Goal: Navigation & Orientation: Find specific page/section

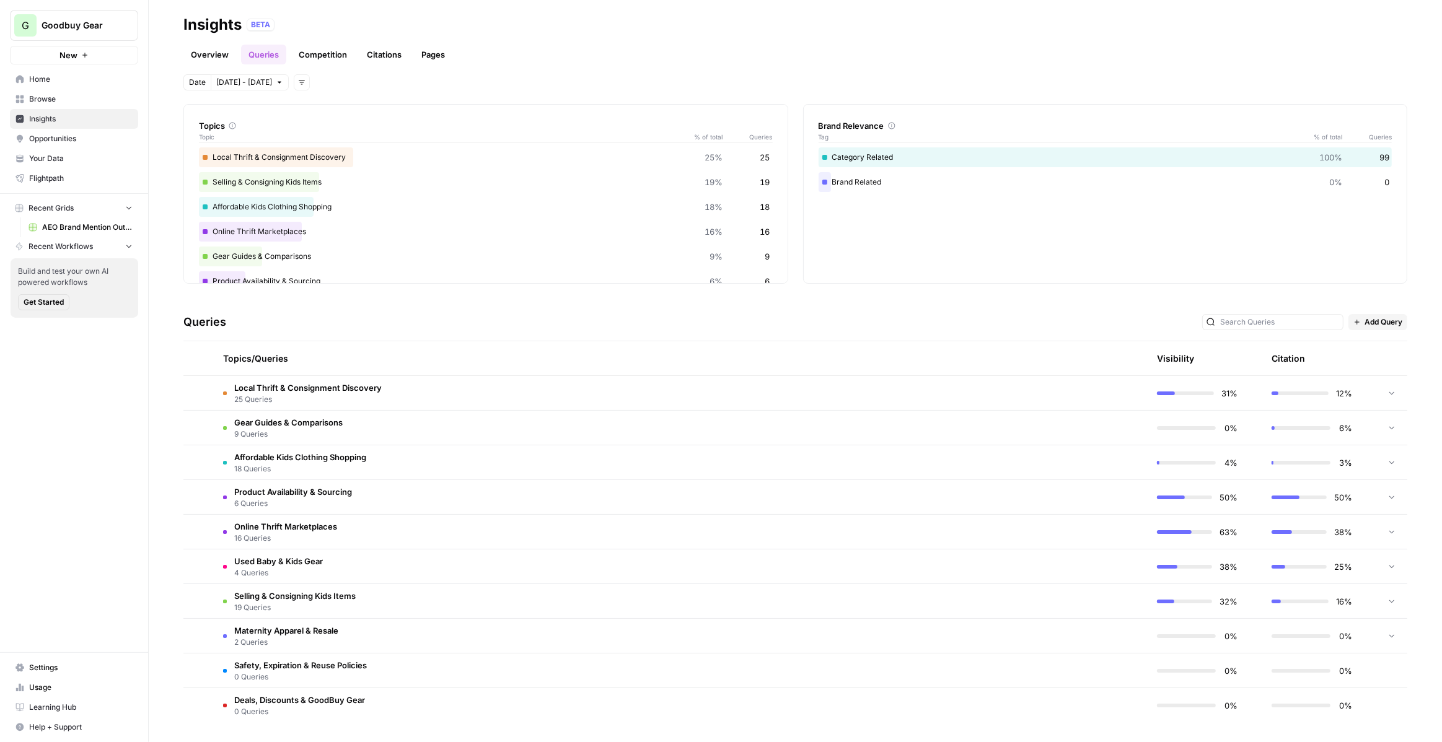
scroll to position [121, 0]
click at [952, 229] on div "Brand Relevance Tag % of total Queries Category Related 100% 99 Brand Related 0…" at bounding box center [1105, 194] width 605 height 180
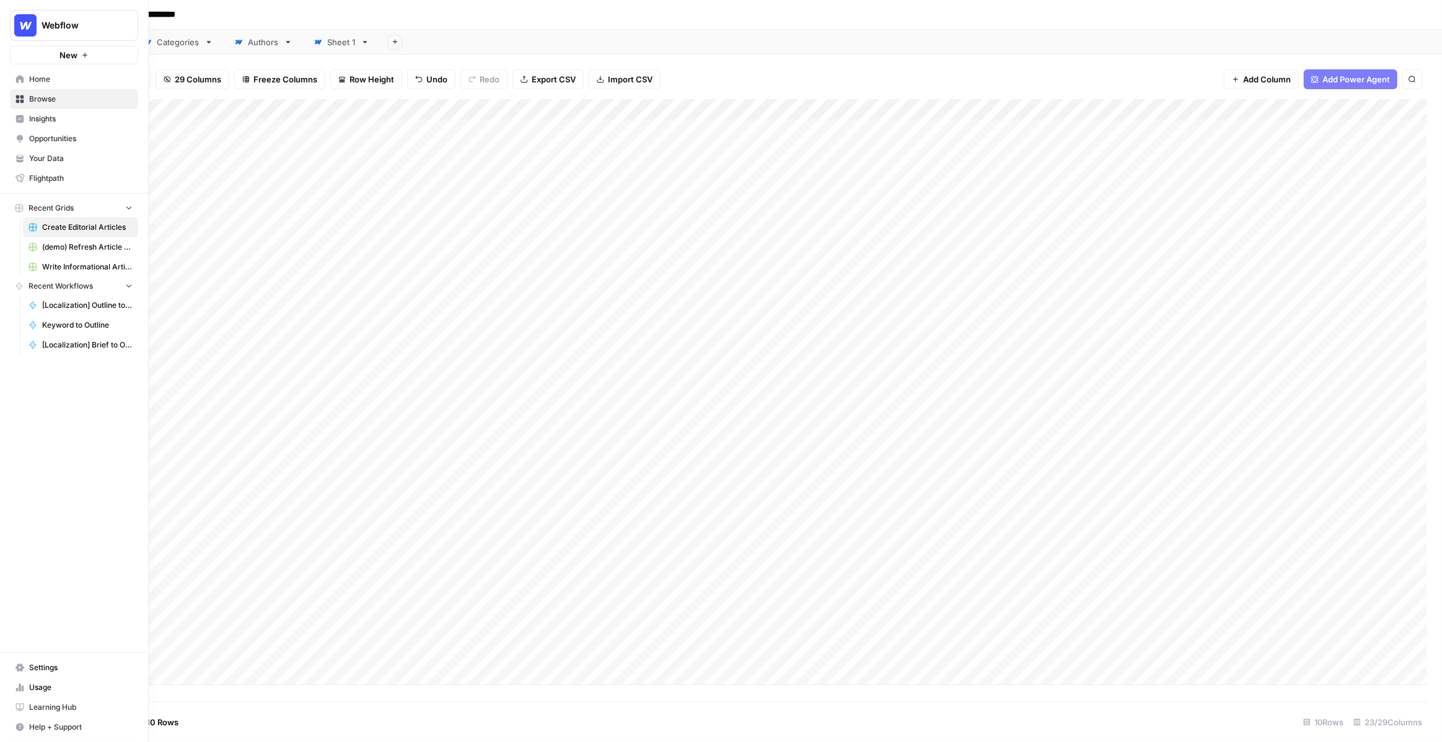
click at [47, 27] on span "Webflow" at bounding box center [79, 25] width 75 height 12
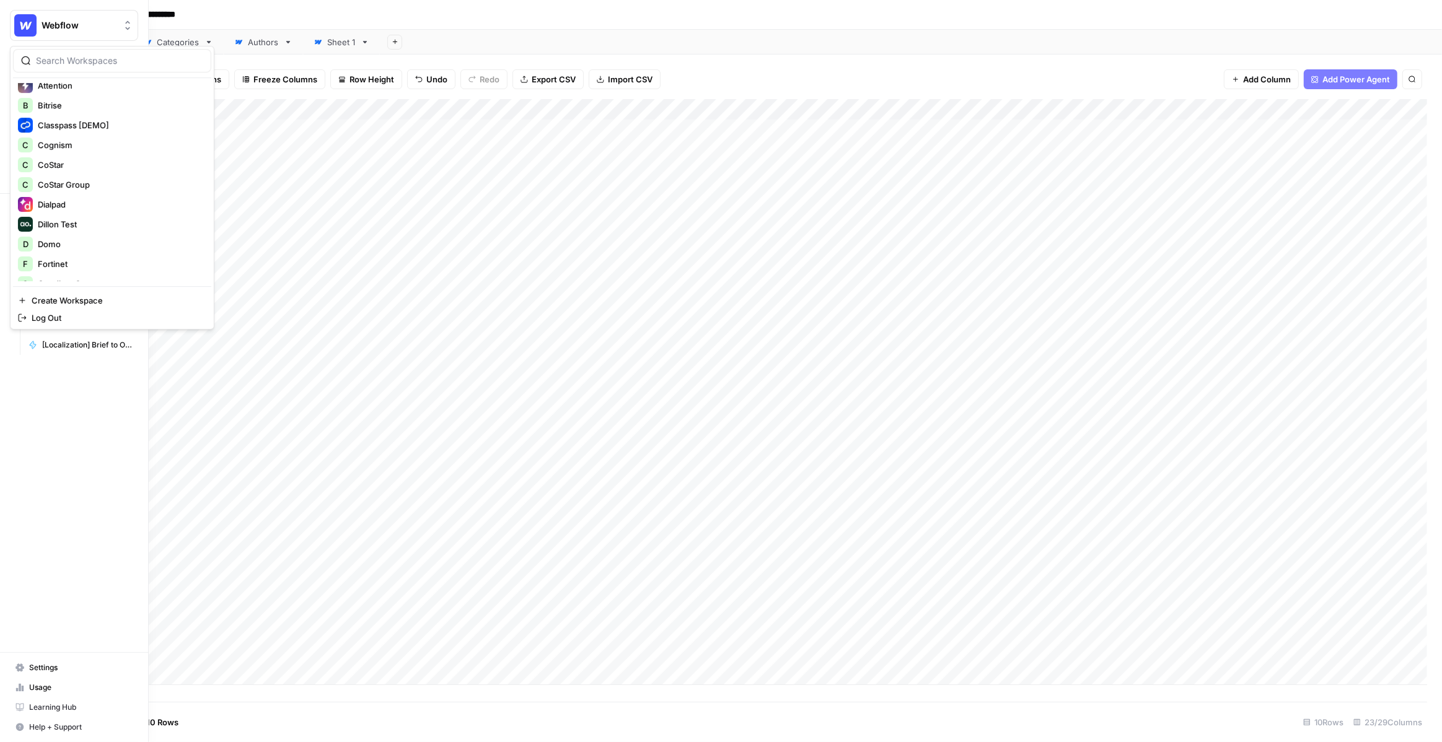
scroll to position [190, 0]
click at [99, 178] on span "CoStar Group" at bounding box center [120, 180] width 164 height 12
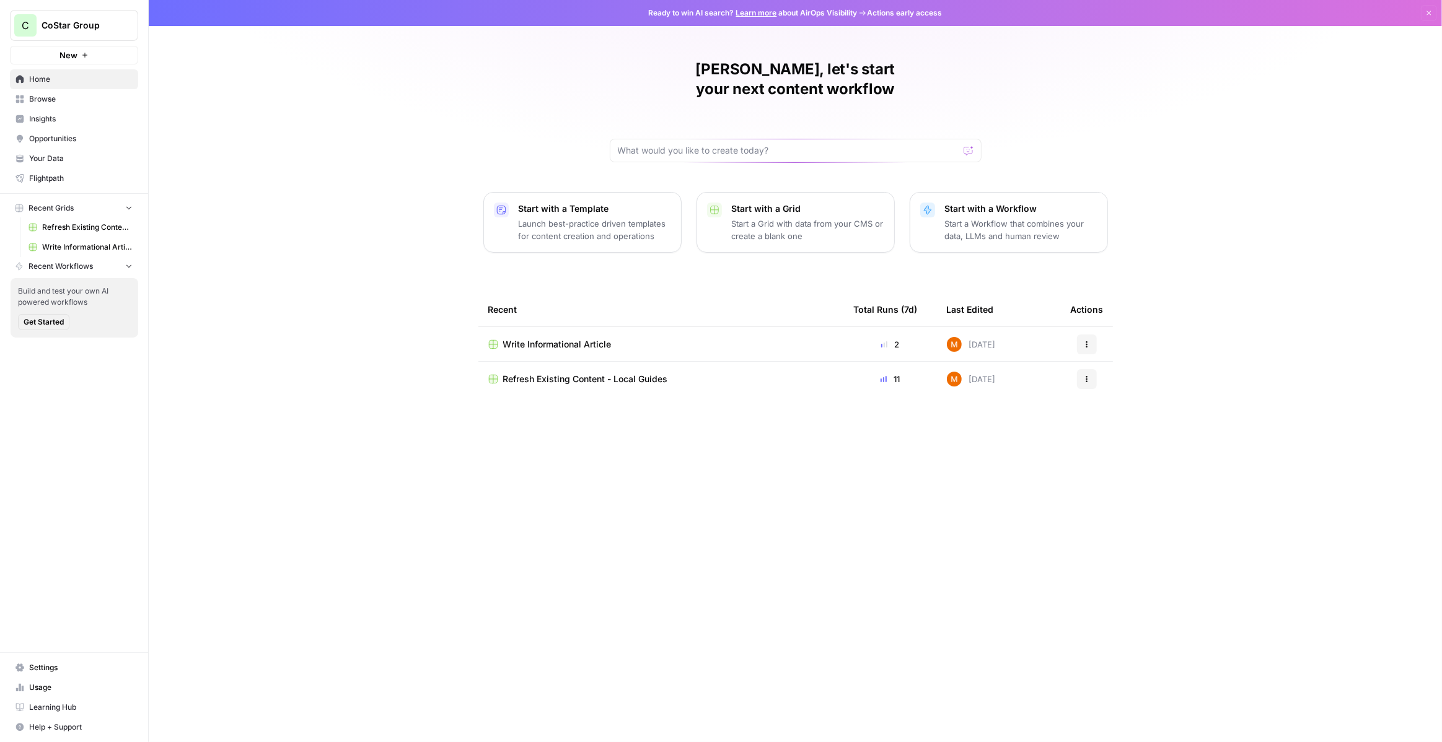
click at [94, 227] on span "Refresh Existing Content - Local Guides" at bounding box center [87, 227] width 90 height 11
click at [99, 247] on span "Write Informational Article" at bounding box center [87, 247] width 90 height 11
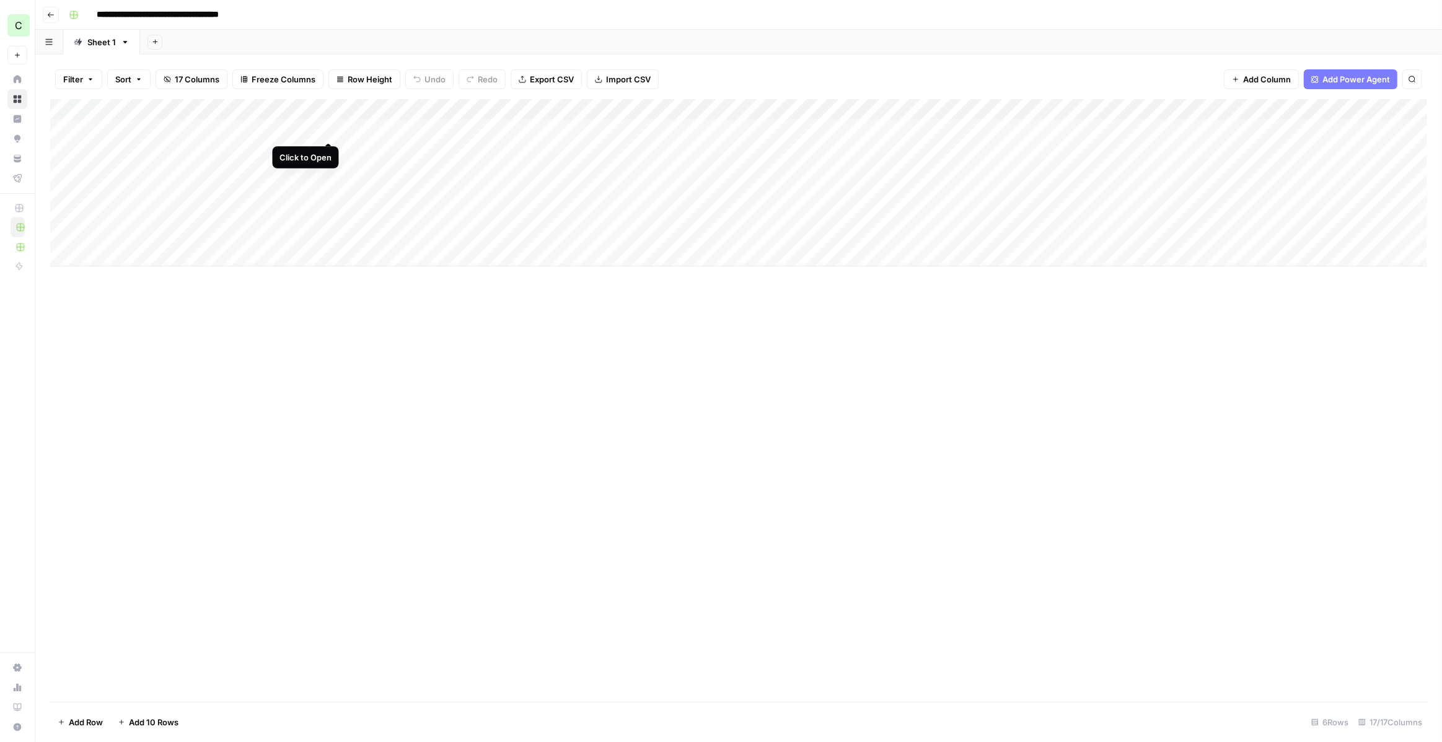
click at [331, 130] on div "Add Column" at bounding box center [738, 182] width 1377 height 167
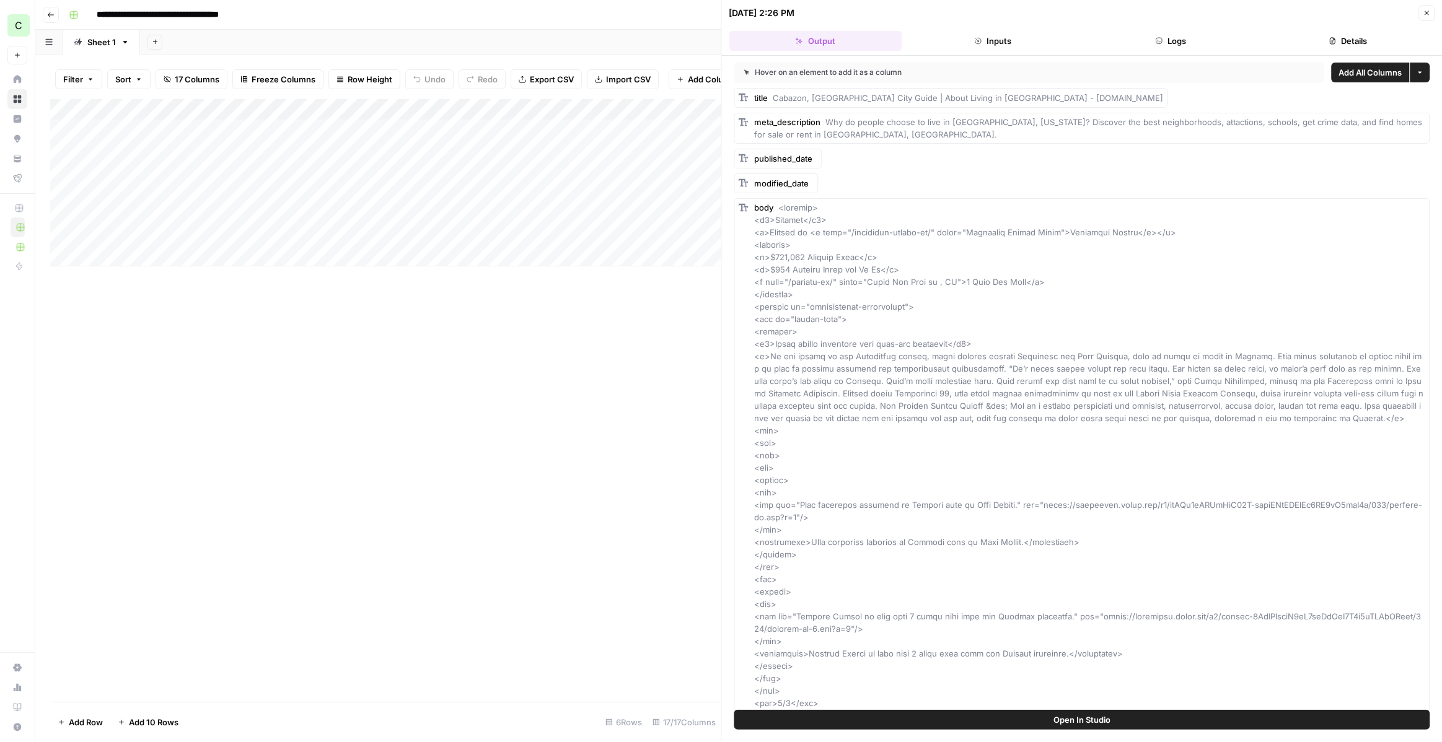
click at [1424, 6] on button "Close" at bounding box center [1426, 13] width 16 height 16
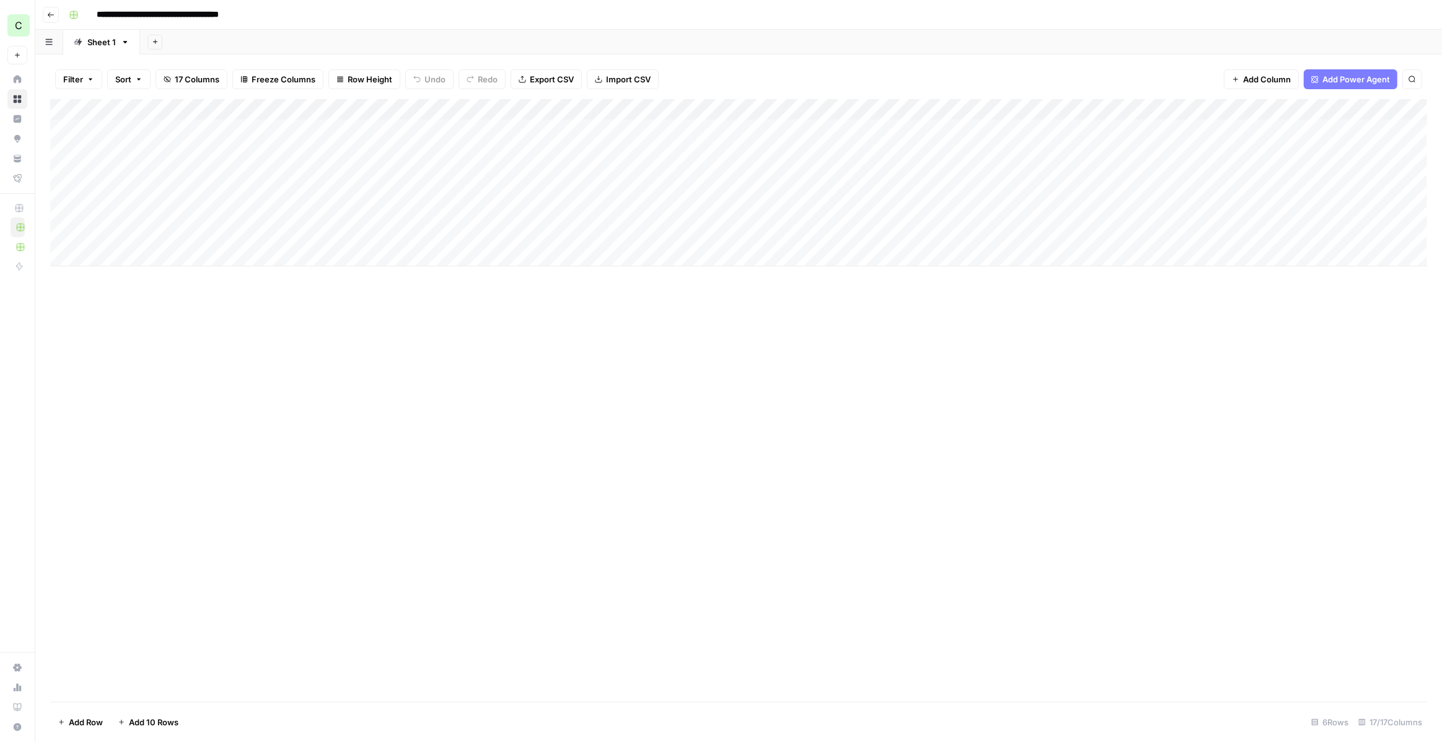
click at [446, 309] on div "Add Column" at bounding box center [738, 400] width 1377 height 603
click at [193, 127] on div "Add Column" at bounding box center [738, 182] width 1377 height 167
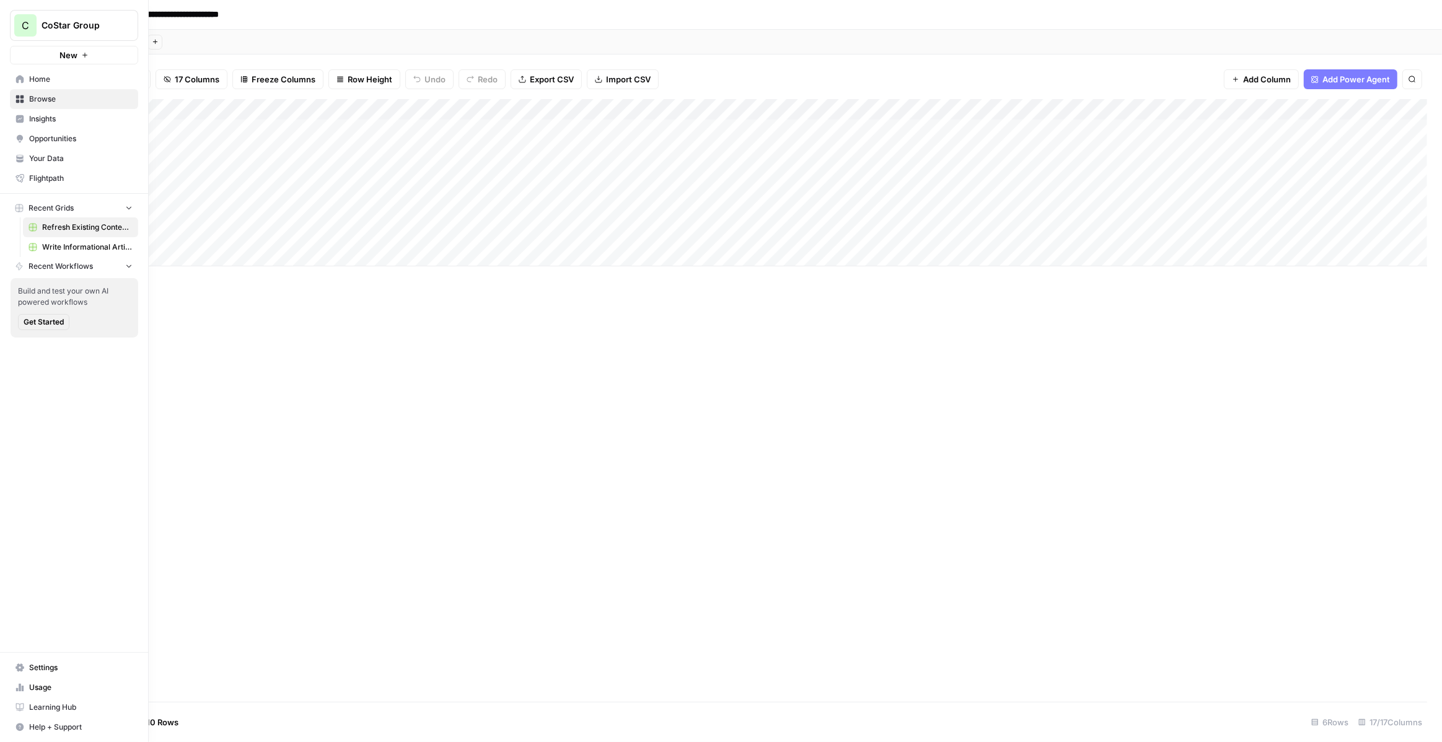
click at [70, 160] on span "Your Data" at bounding box center [80, 158] width 103 height 11
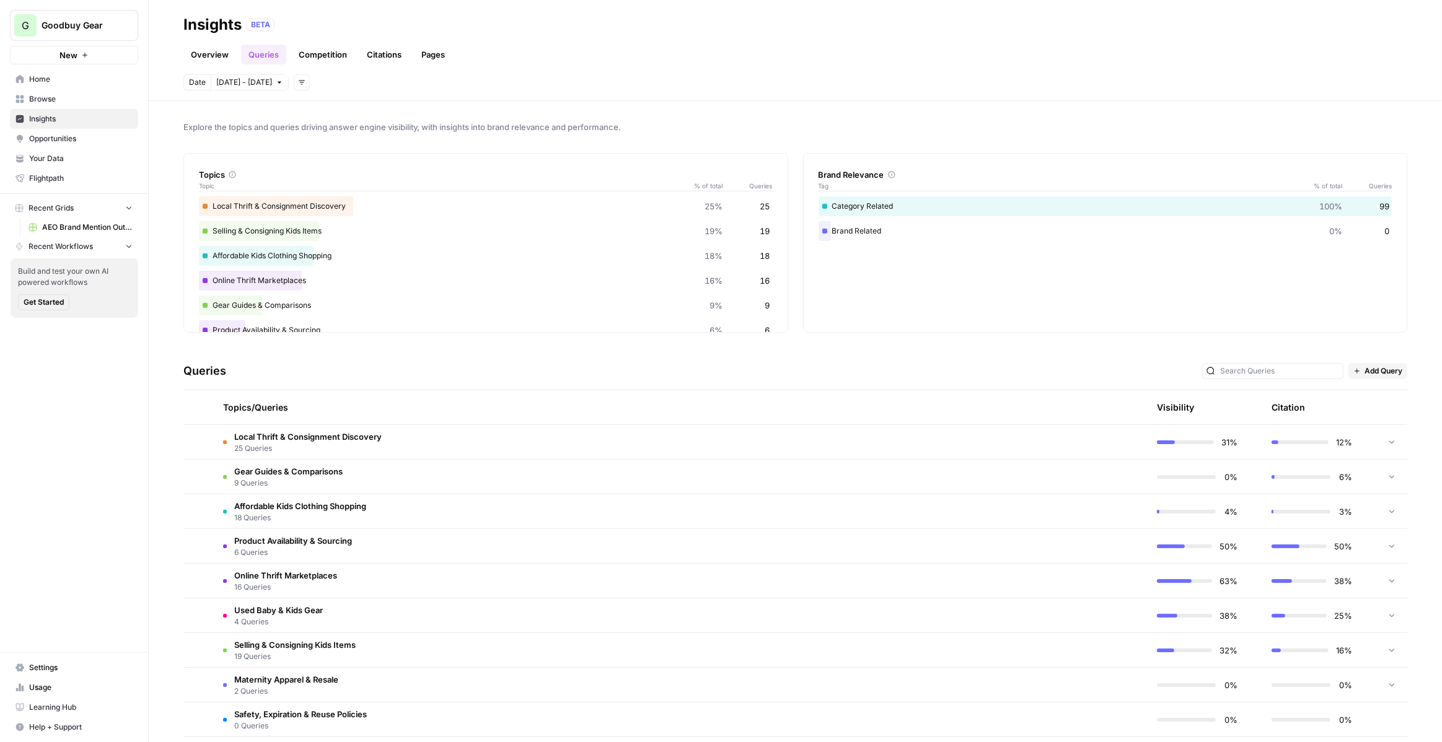
click at [122, 81] on span "Home" at bounding box center [80, 79] width 103 height 11
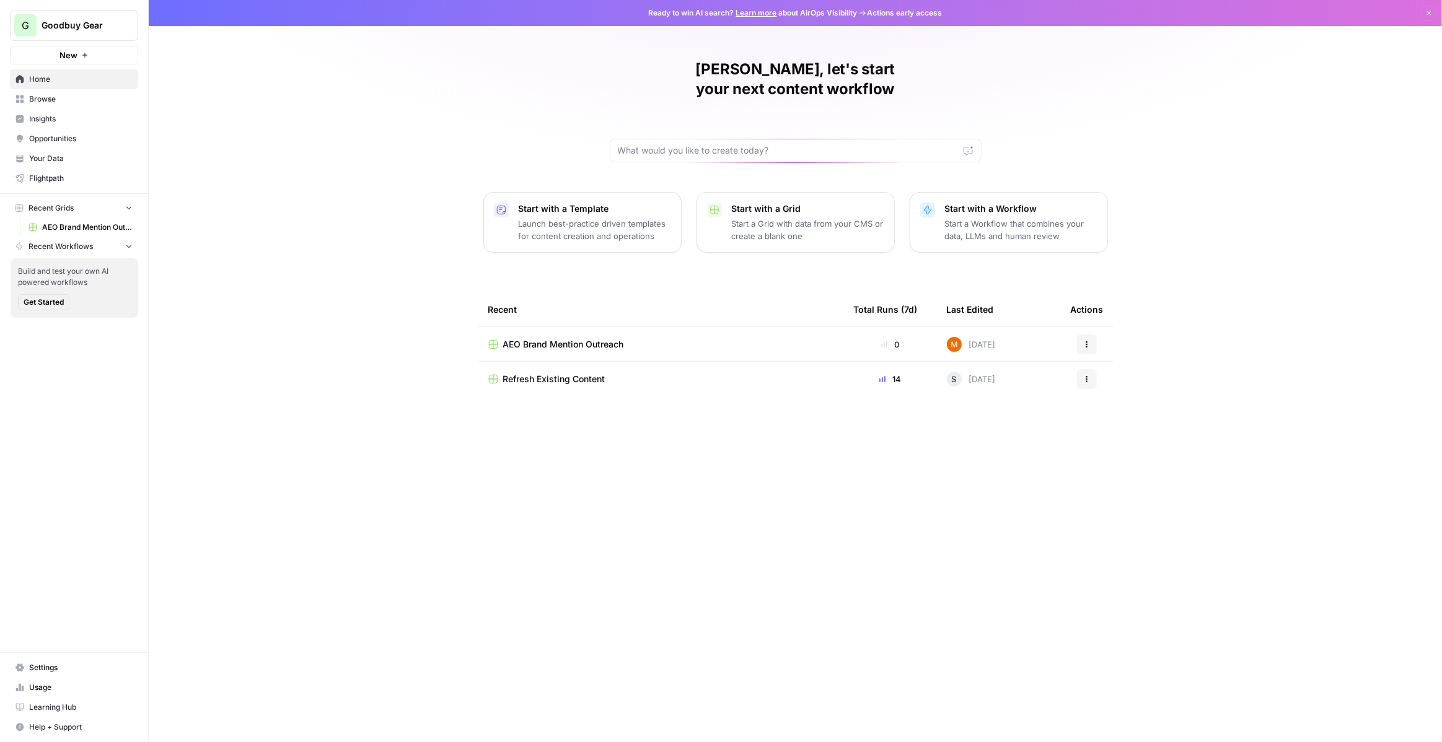
click at [121, 102] on span "Browse" at bounding box center [80, 99] width 103 height 11
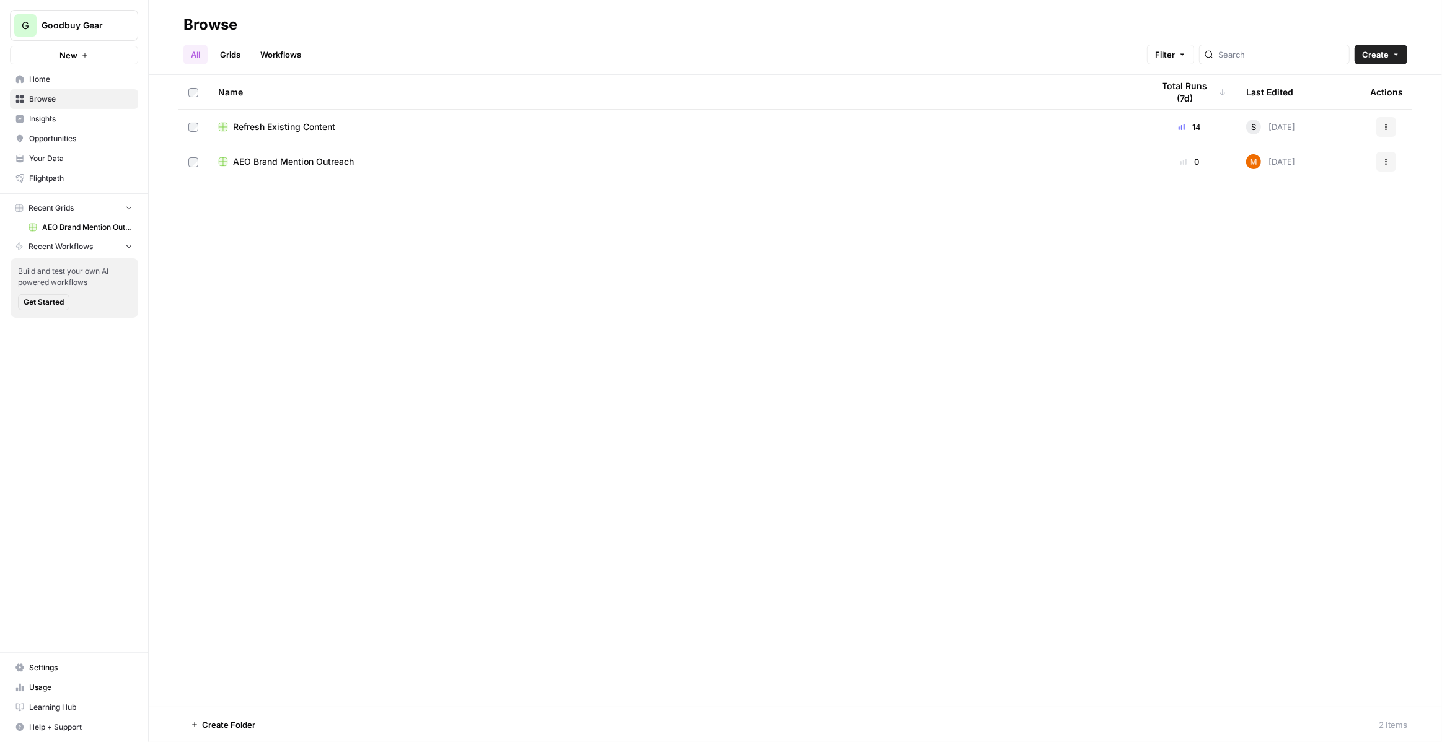
click at [103, 126] on link "Insights" at bounding box center [74, 119] width 128 height 20
